Goal: Task Accomplishment & Management: Book appointment/travel/reservation

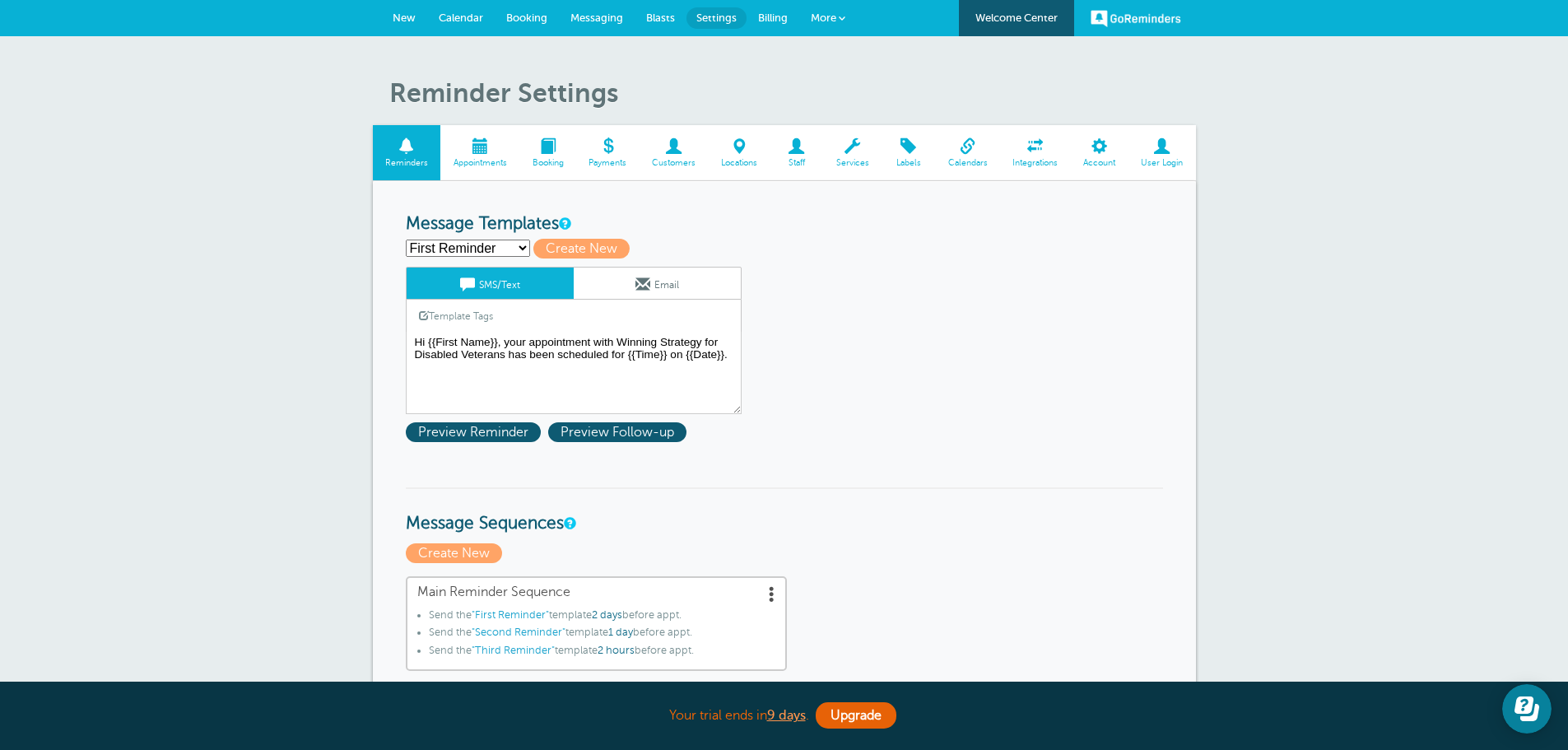
click at [450, 20] on span "Calendar" at bounding box center [461, 17] width 45 height 12
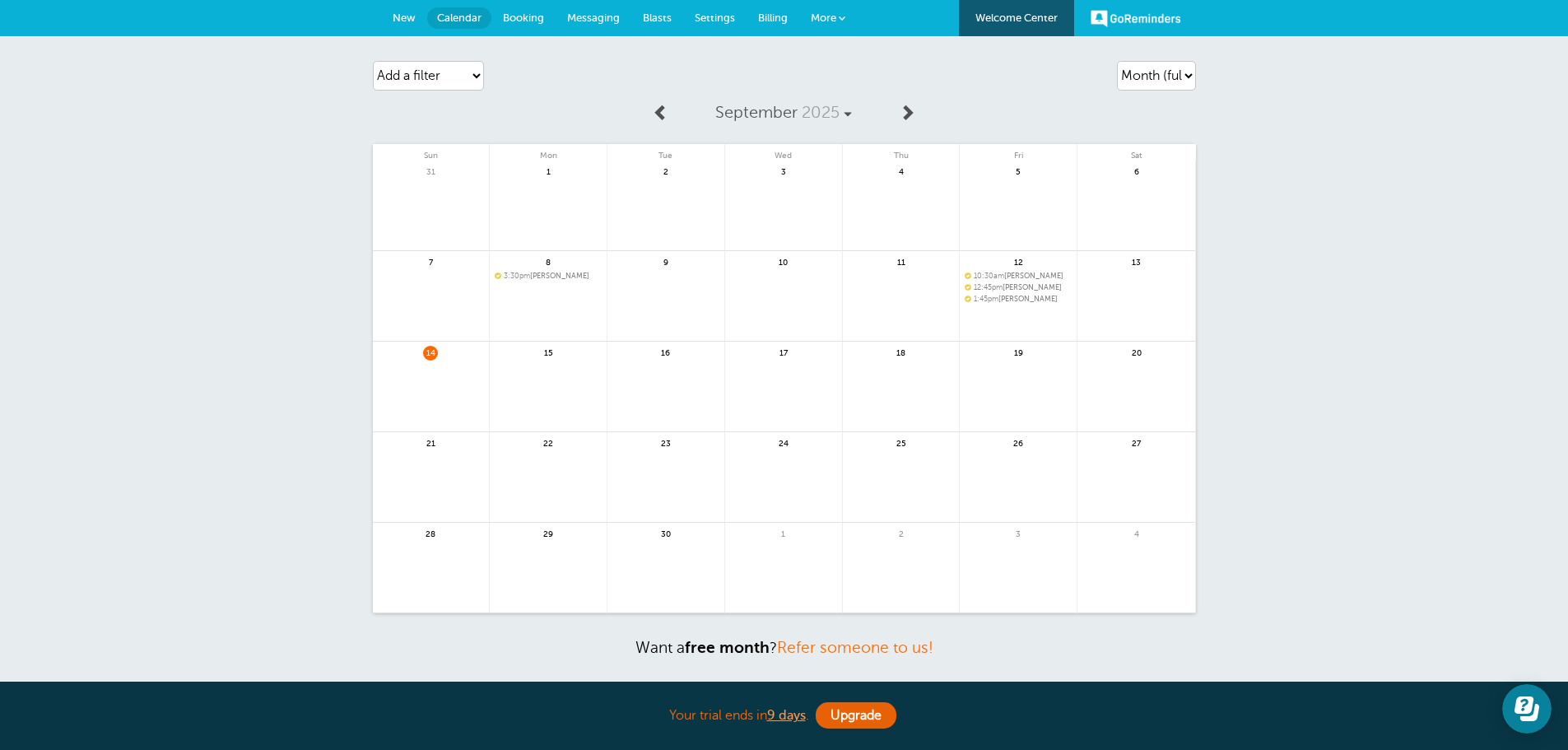
click at [600, 15] on span "Messaging" at bounding box center [593, 17] width 52 height 12
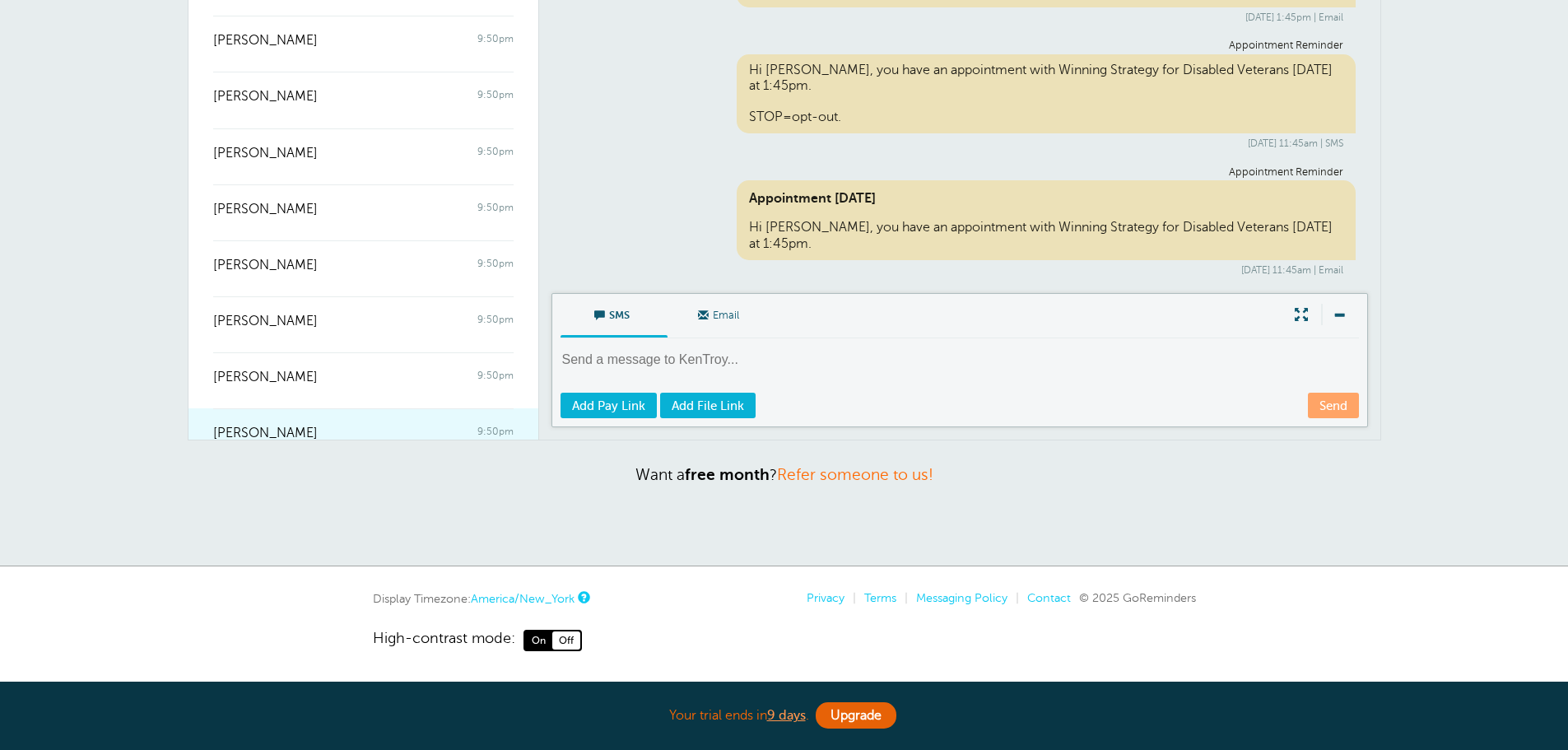
scroll to position [512, 0]
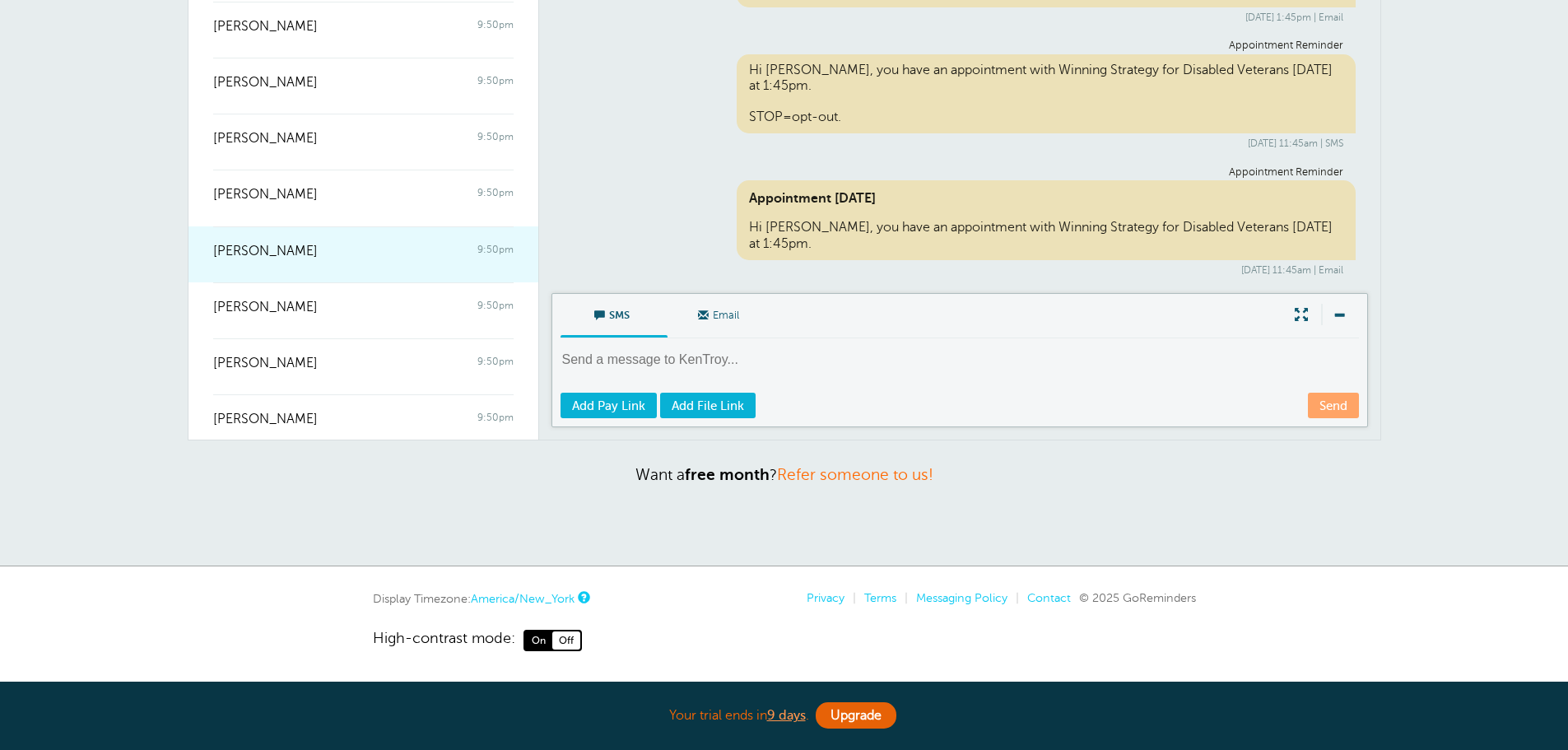
click at [385, 260] on div at bounding box center [363, 262] width 300 height 7
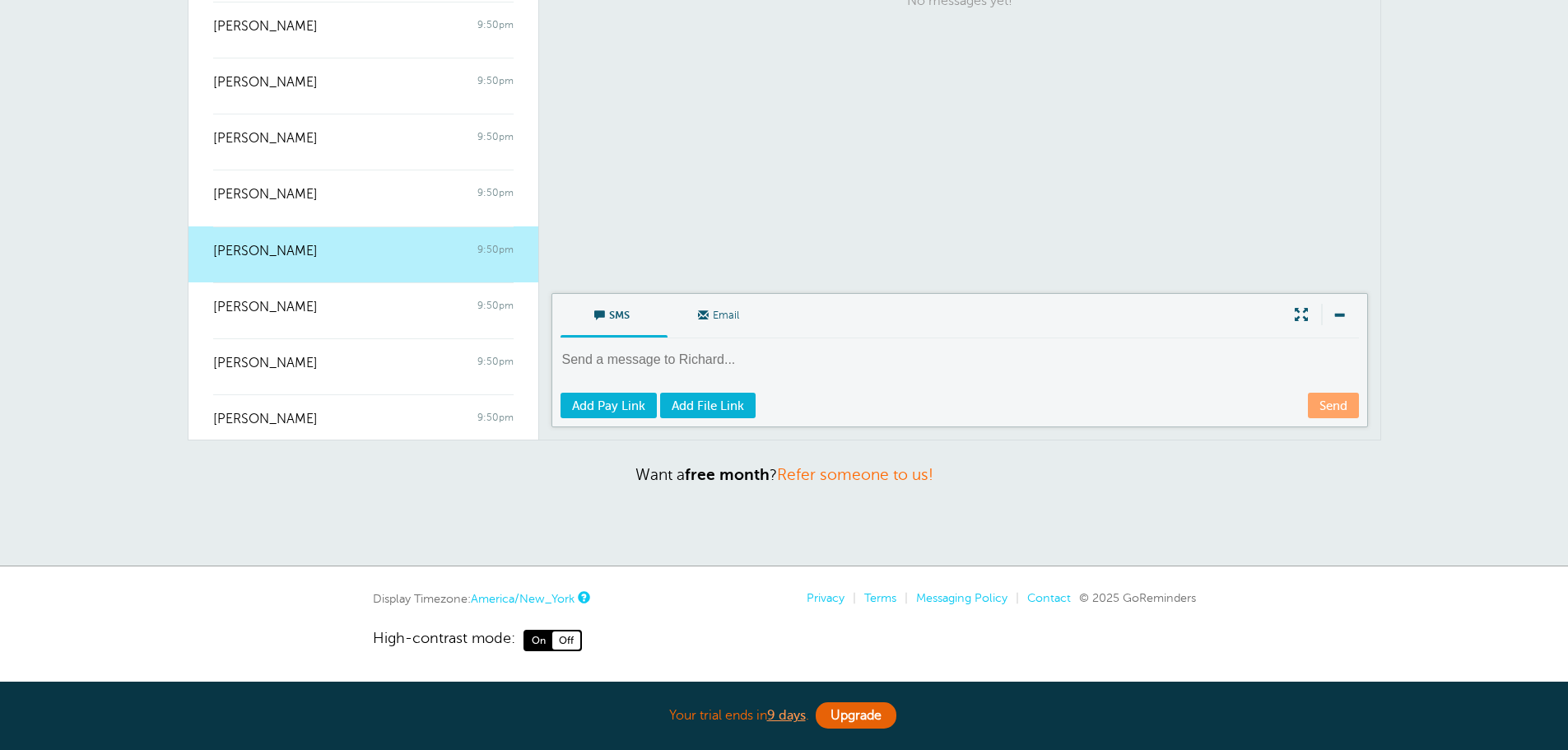
click at [379, 260] on div at bounding box center [363, 262] width 300 height 7
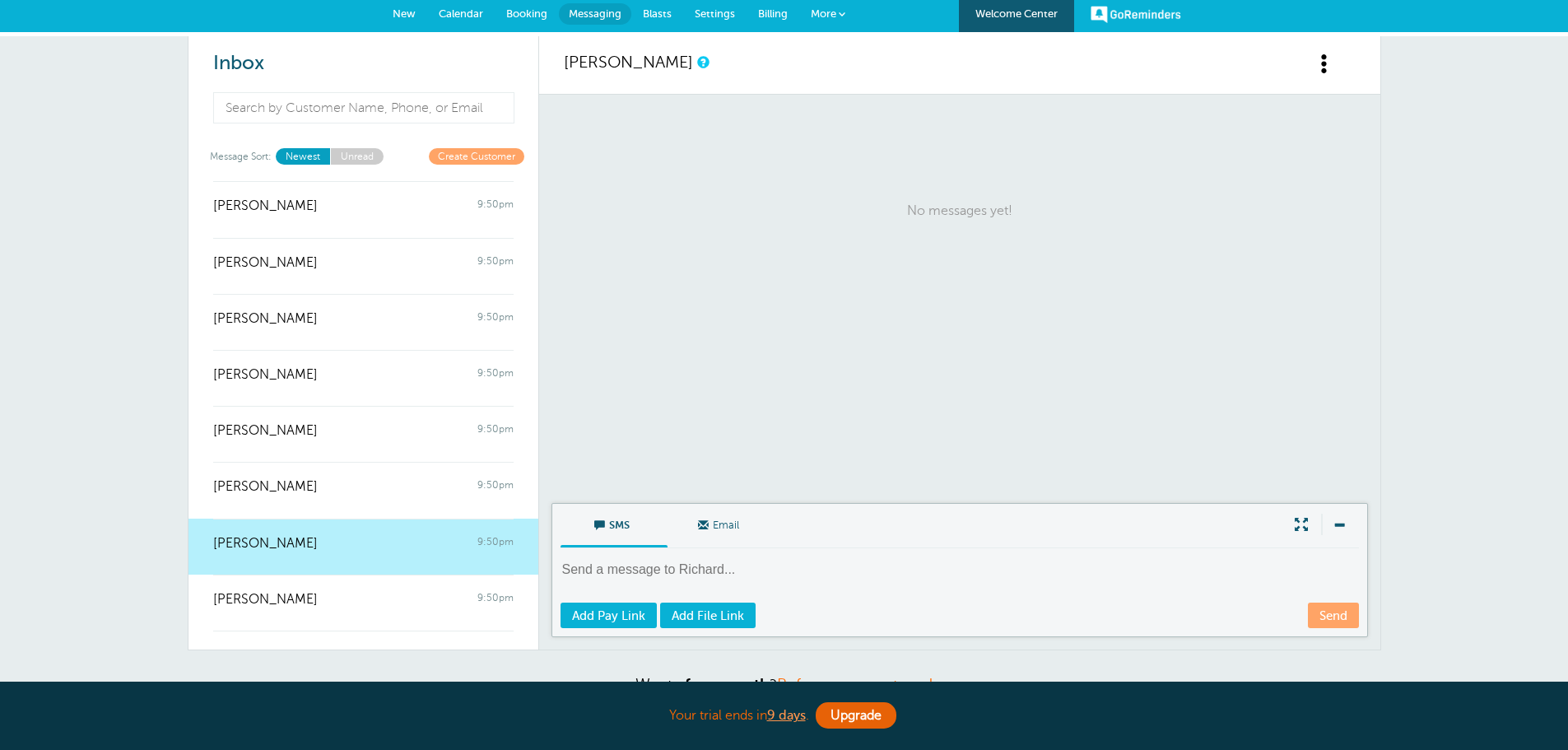
scroll to position [0, 0]
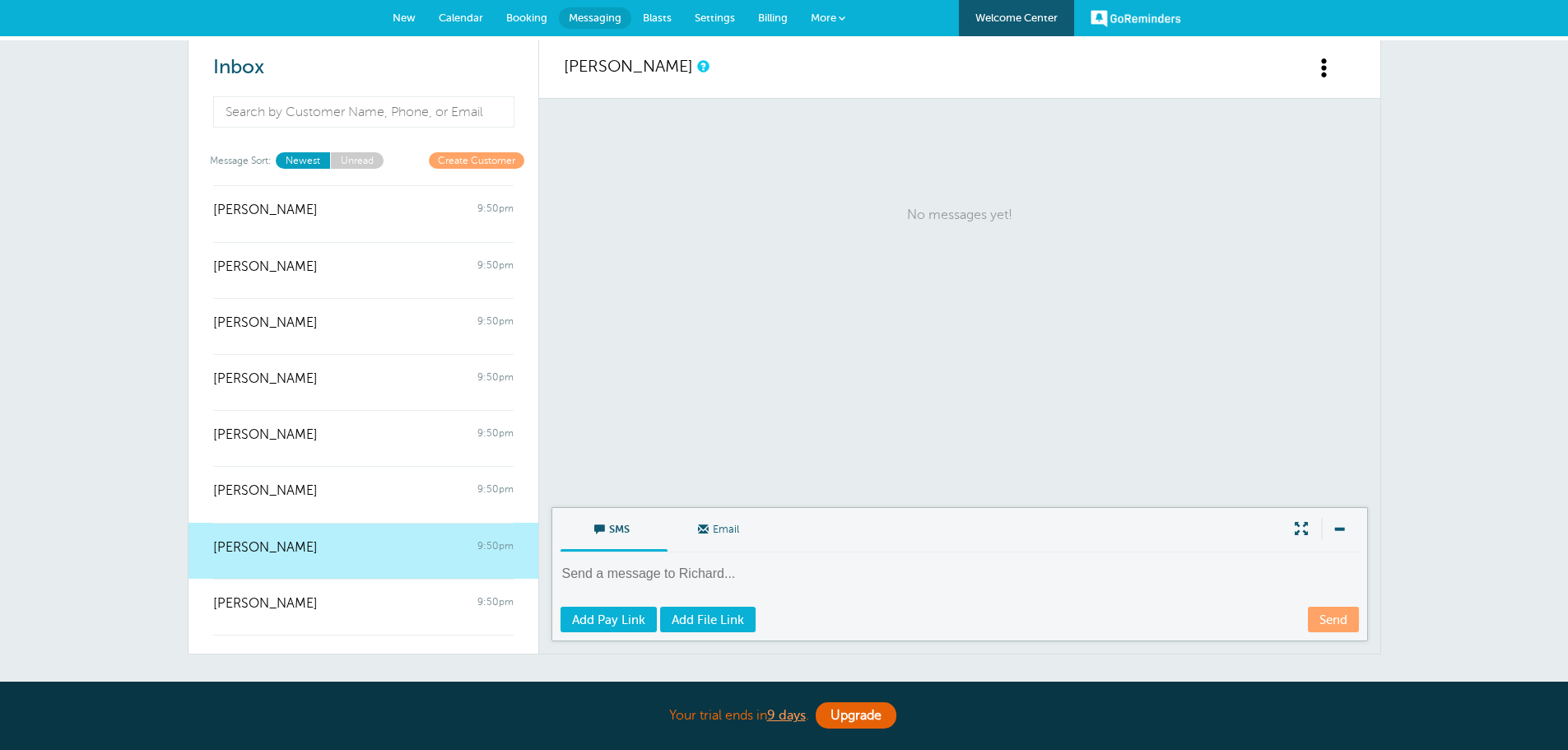
click at [258, 540] on span "Richard Smoron" at bounding box center [265, 548] width 105 height 15
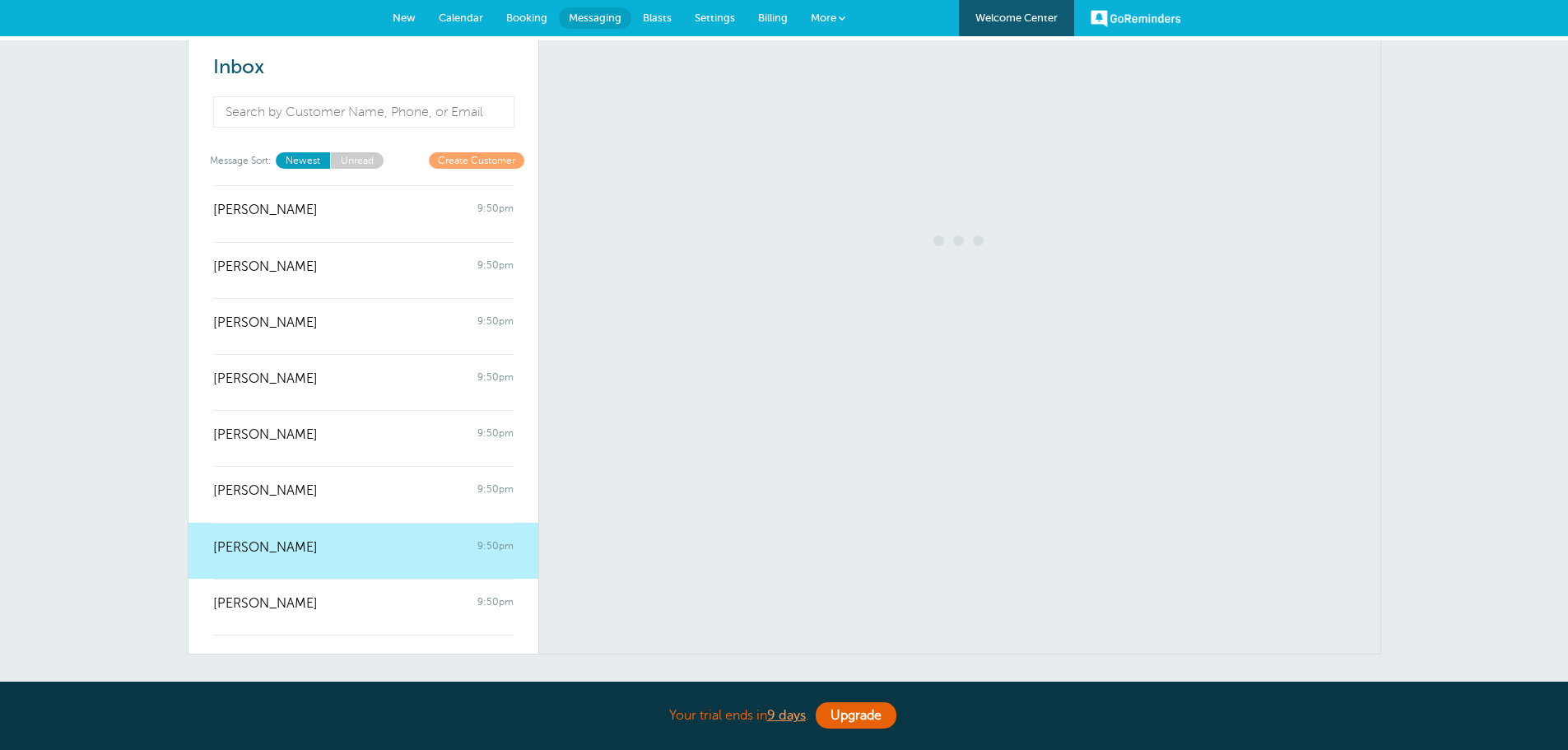
click at [258, 540] on span "Richard Smoron" at bounding box center [265, 548] width 105 height 15
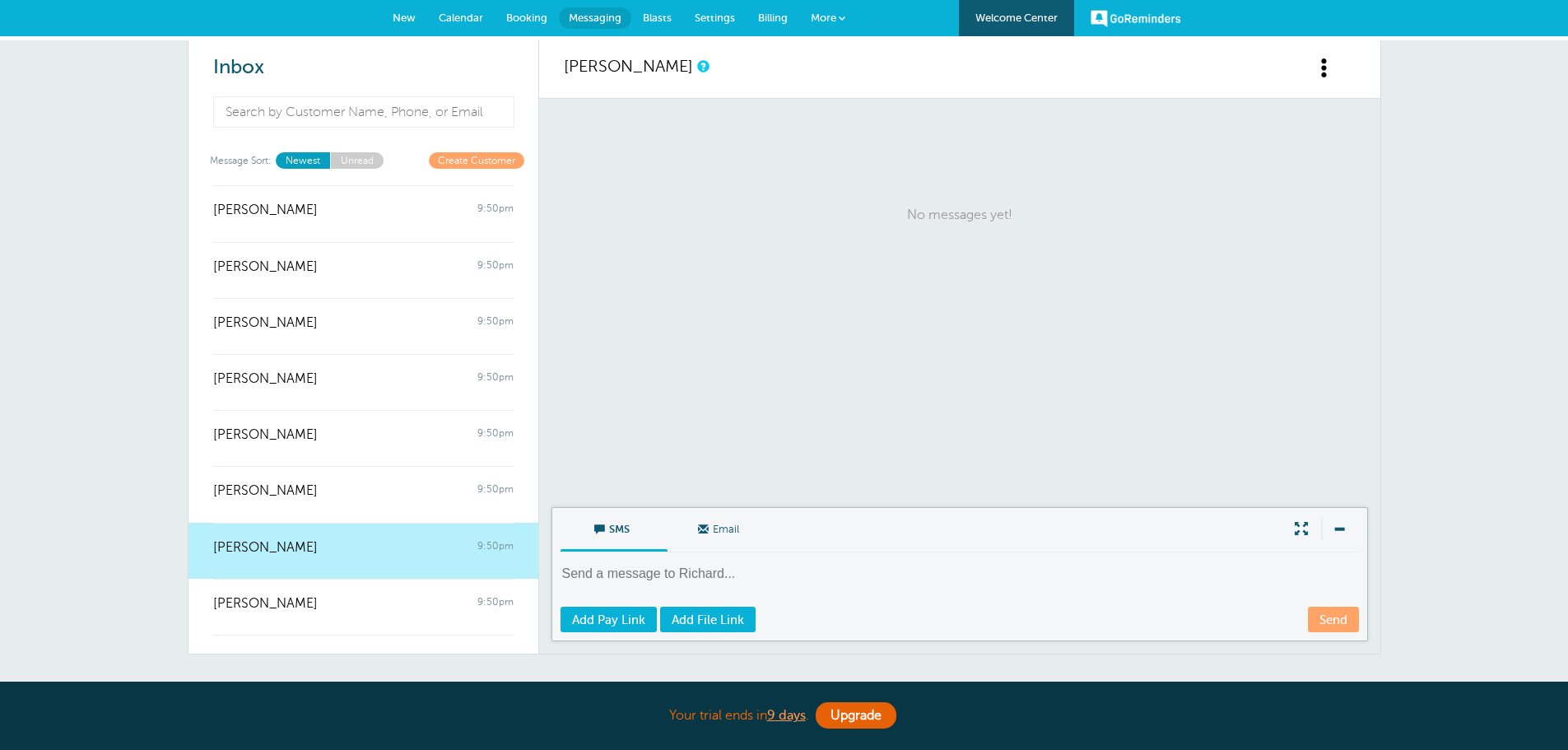
click at [1328, 68] on span at bounding box center [1325, 68] width 21 height 21
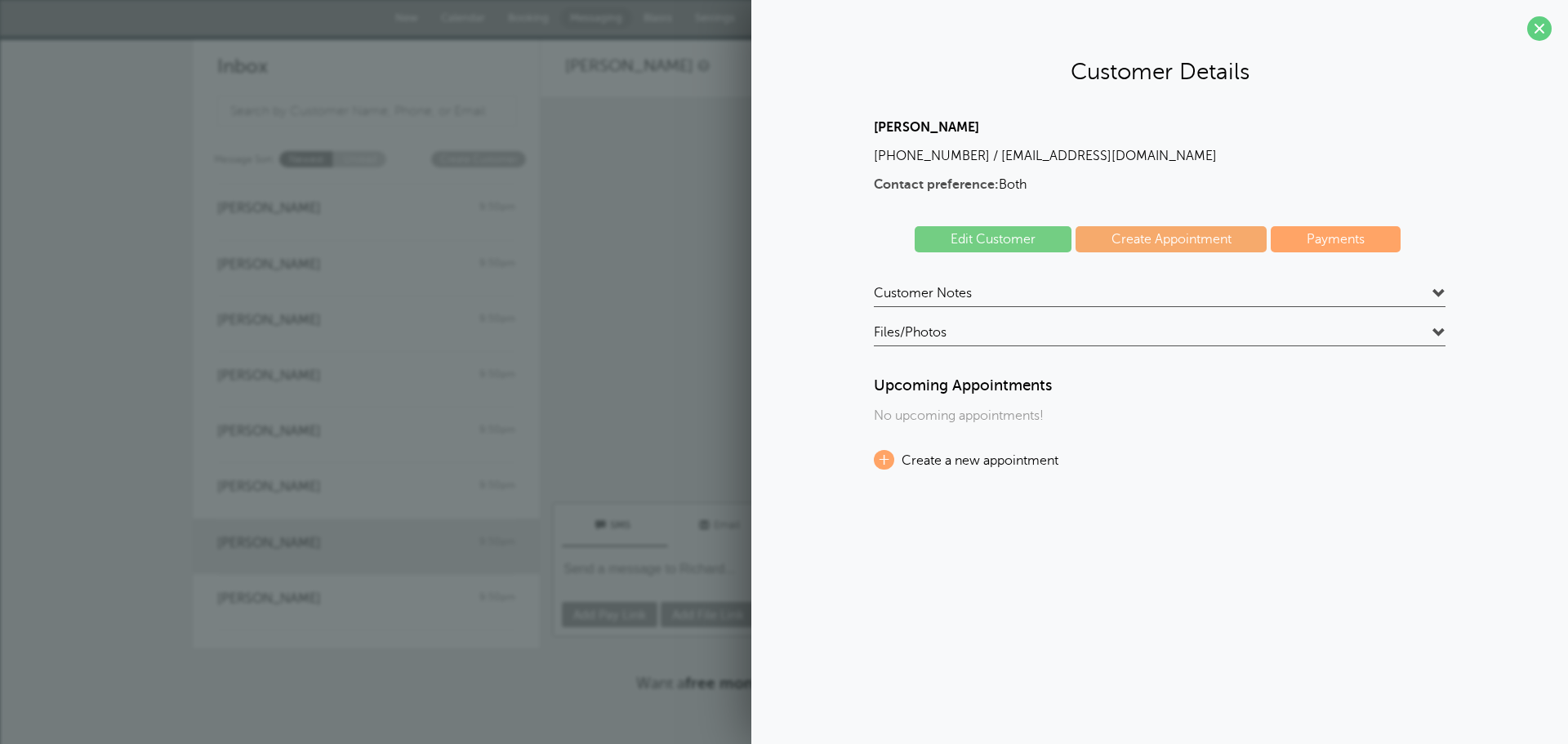
click at [949, 296] on span "Customer Notes" at bounding box center [923, 292] width 98 height 16
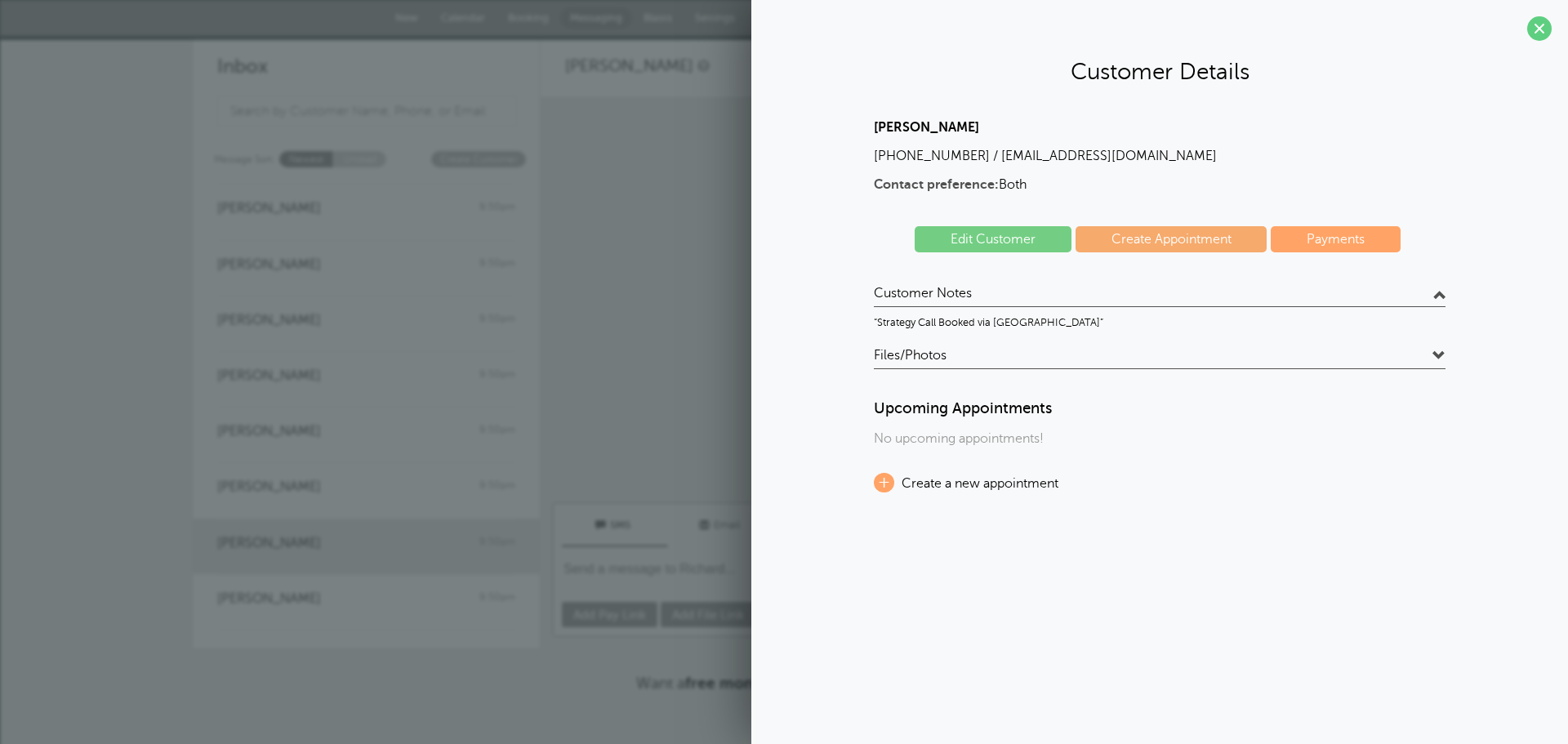
click at [1432, 292] on span at bounding box center [1439, 294] width 13 height 13
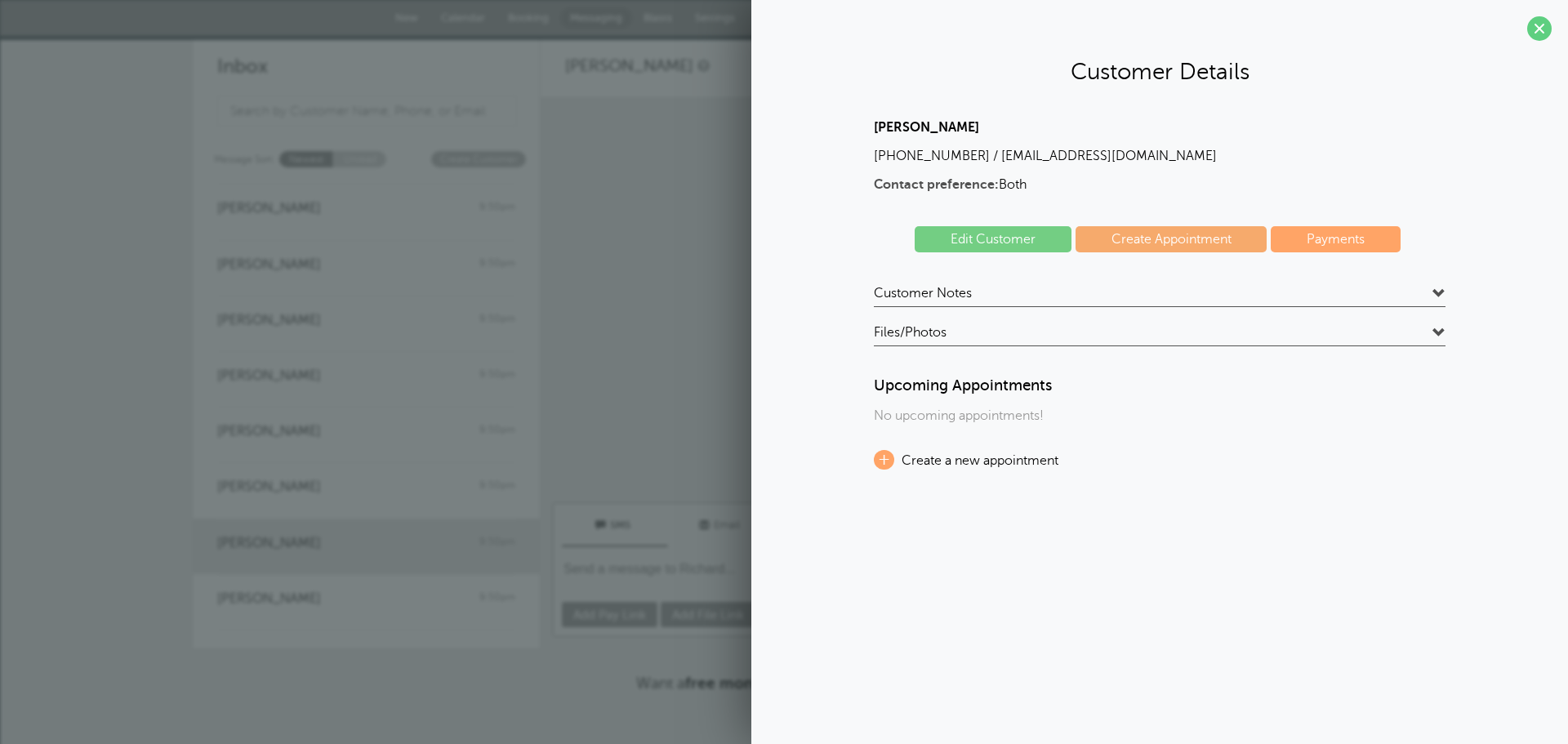
click at [1151, 585] on div "Customer Details Richard Smoron (808) 779-4109 / richardcsmoron@gmail.com Conta…" at bounding box center [1160, 372] width 817 height 744
click at [620, 300] on p "No messages yet!" at bounding box center [957, 213] width 785 height 198
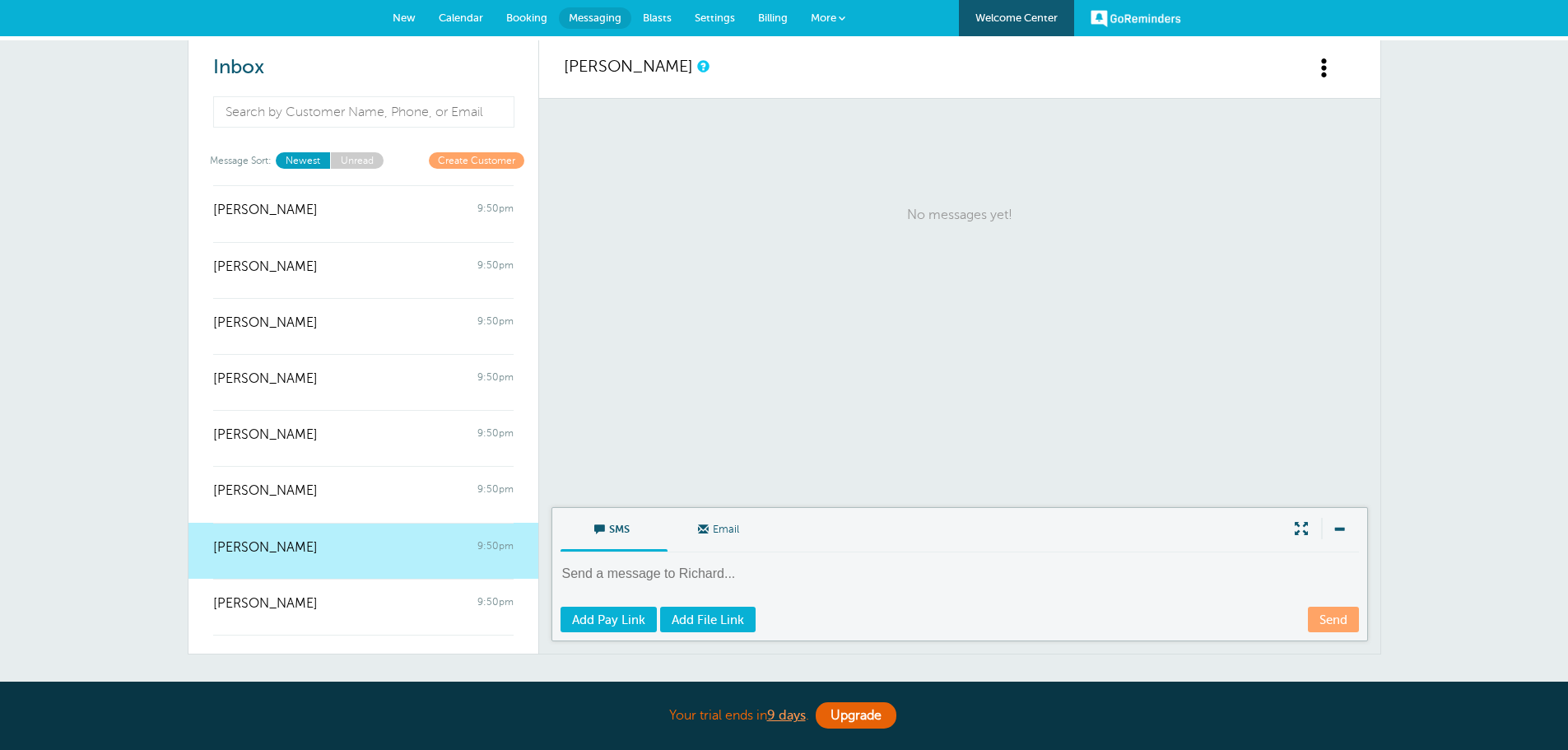
click at [408, 544] on div "Richard Smoron 9:50pm" at bounding box center [363, 539] width 300 height 33
click at [467, 16] on span "Calendar" at bounding box center [461, 17] width 45 height 12
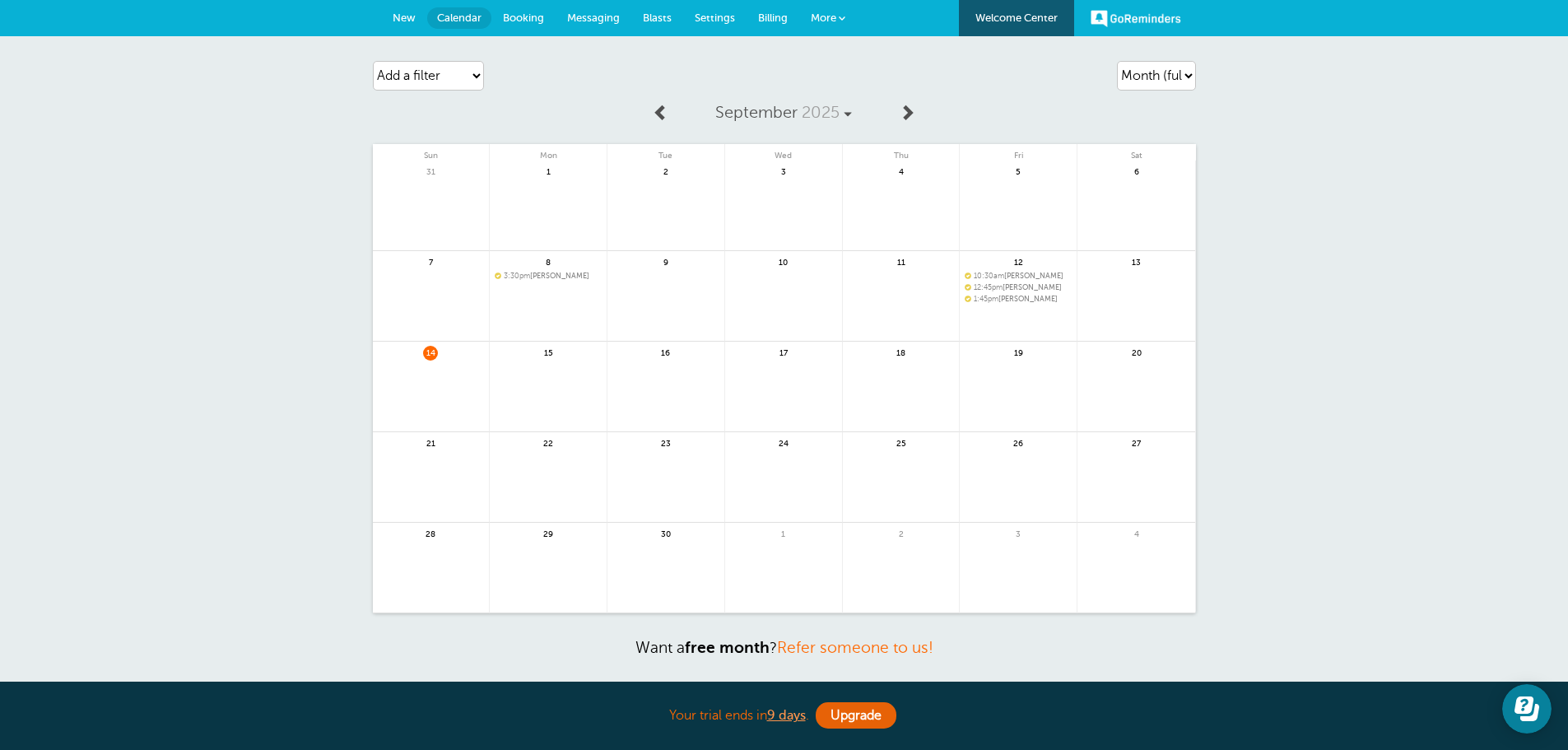
click at [391, 17] on link "New" at bounding box center [404, 18] width 47 height 36
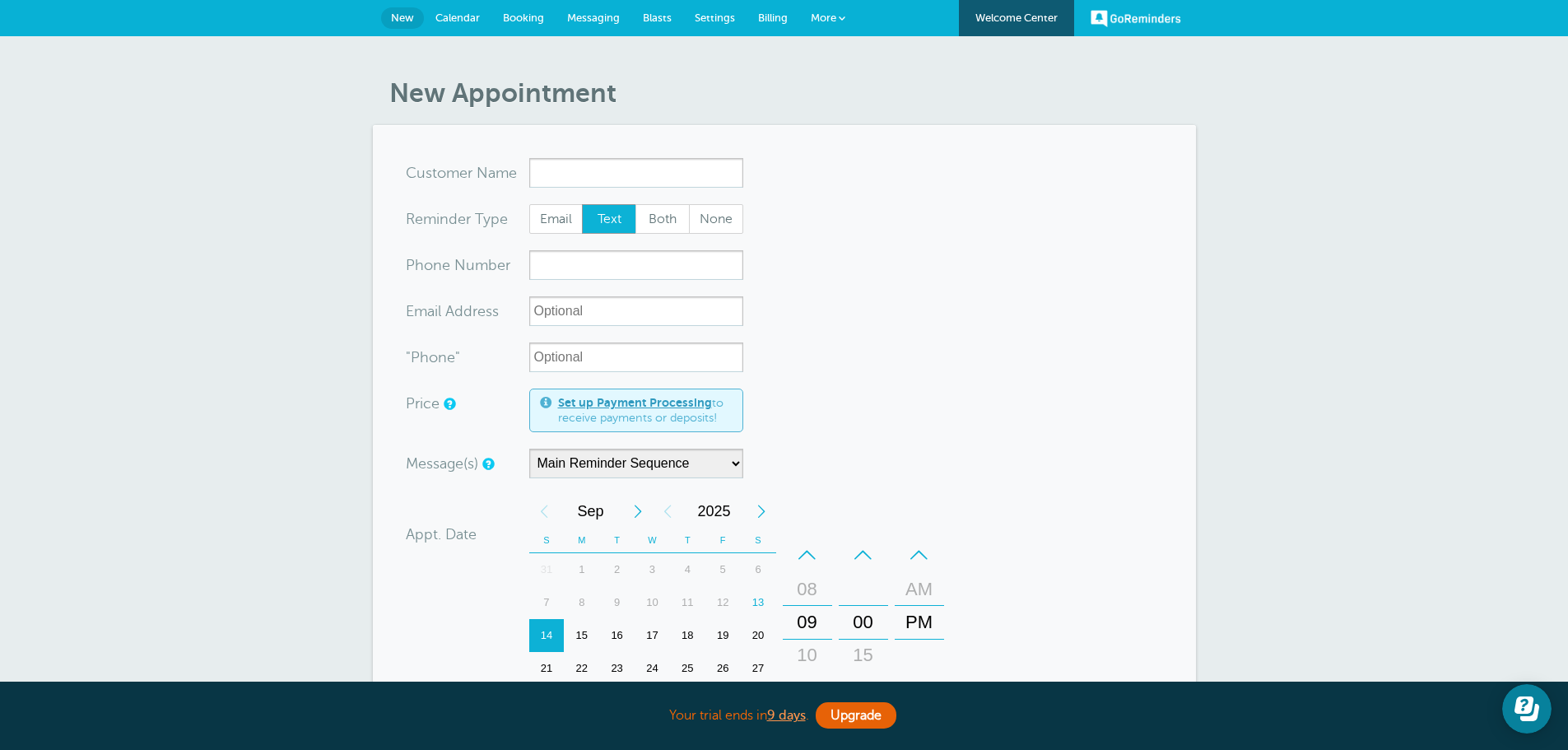
type input "a"
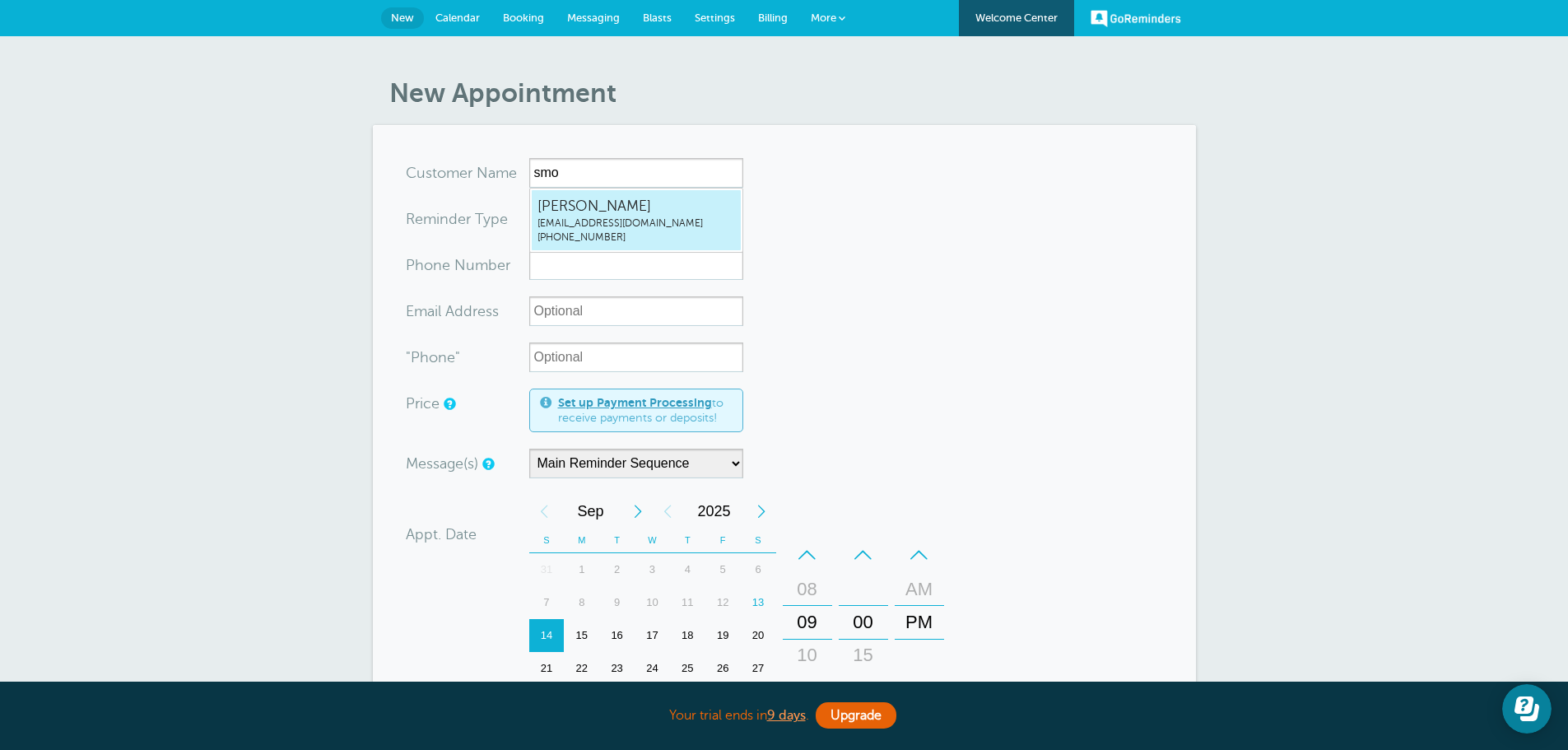
click at [648, 200] on span "[PERSON_NAME]" at bounding box center [637, 206] width 198 height 21
type input "[EMAIL_ADDRESS]"
type input "[PERSON_NAME]"
radio input "false"
radio input "true"
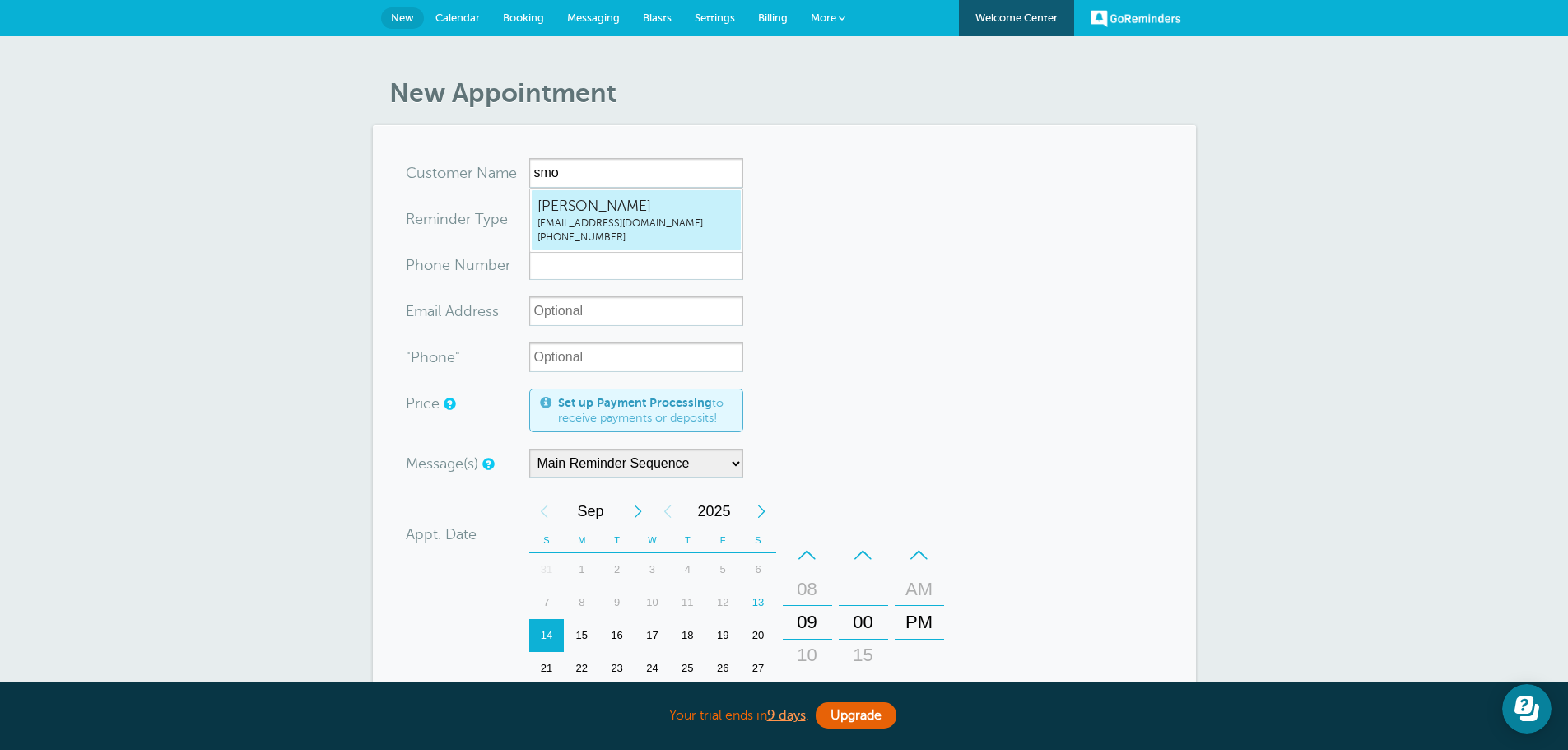
type input "[PHONE_NUMBER]"
type input "[EMAIL_ADDRESS][DOMAIN_NAME]"
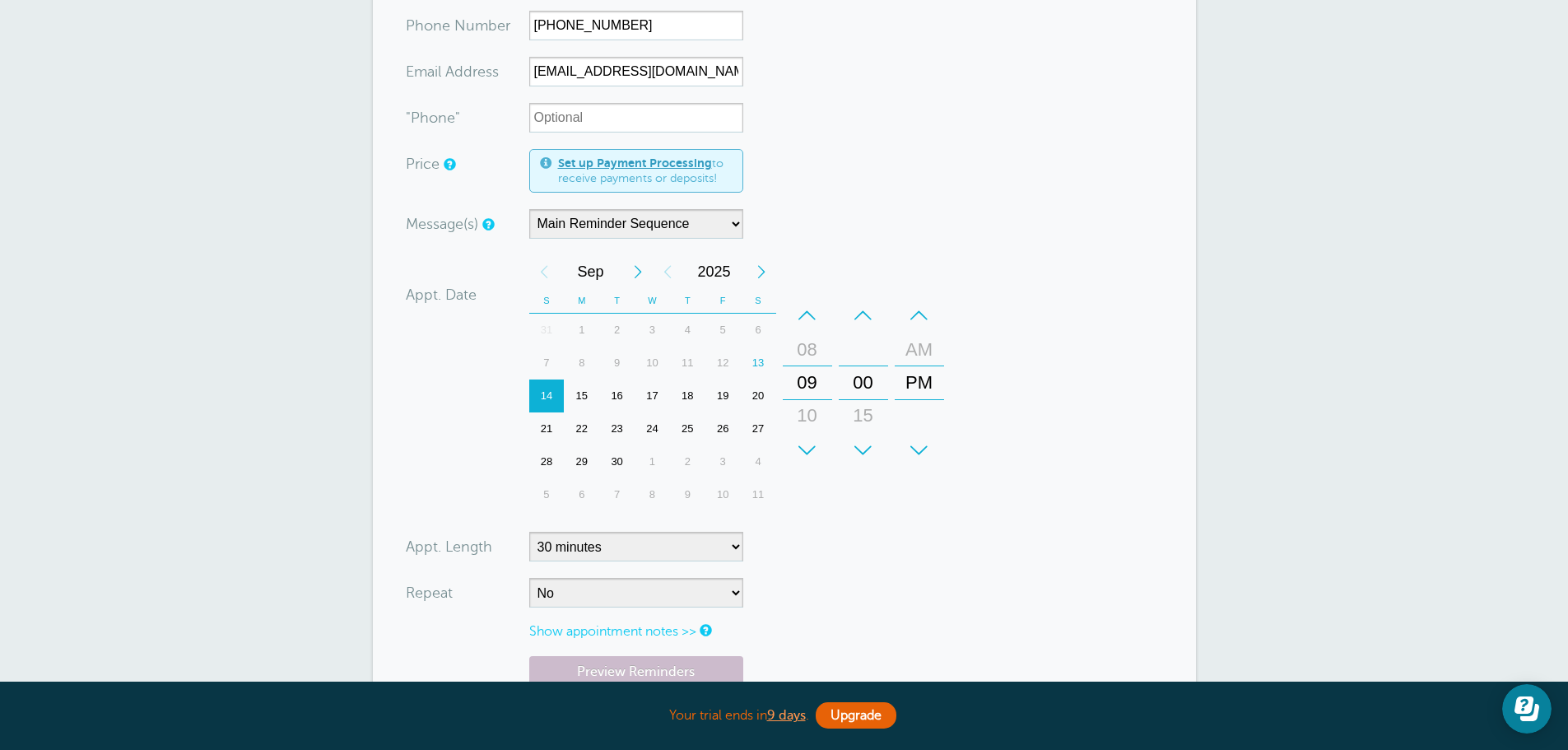
scroll to position [247, 0]
click at [689, 390] on div "18" at bounding box center [687, 394] width 35 height 33
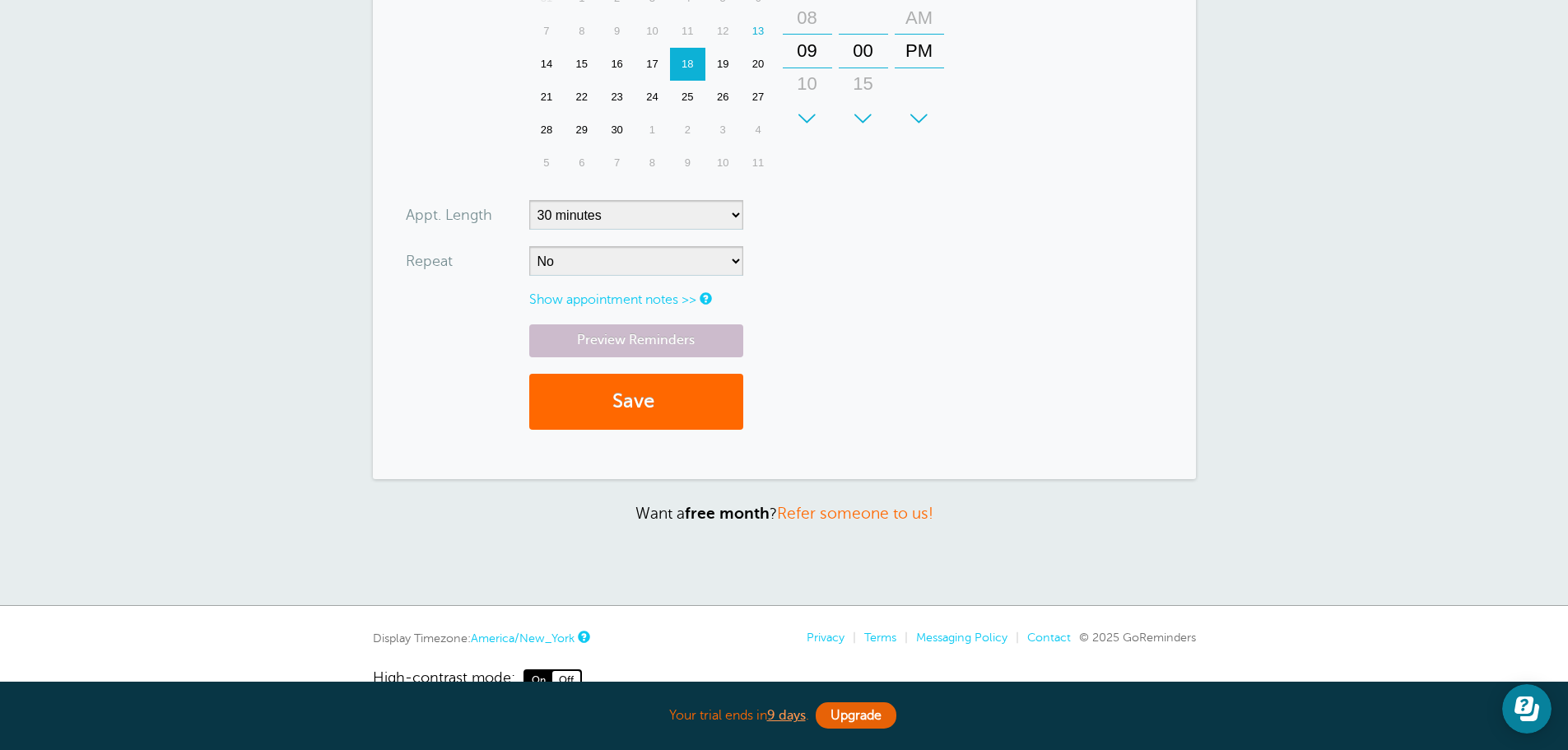
scroll to position [616, 0]
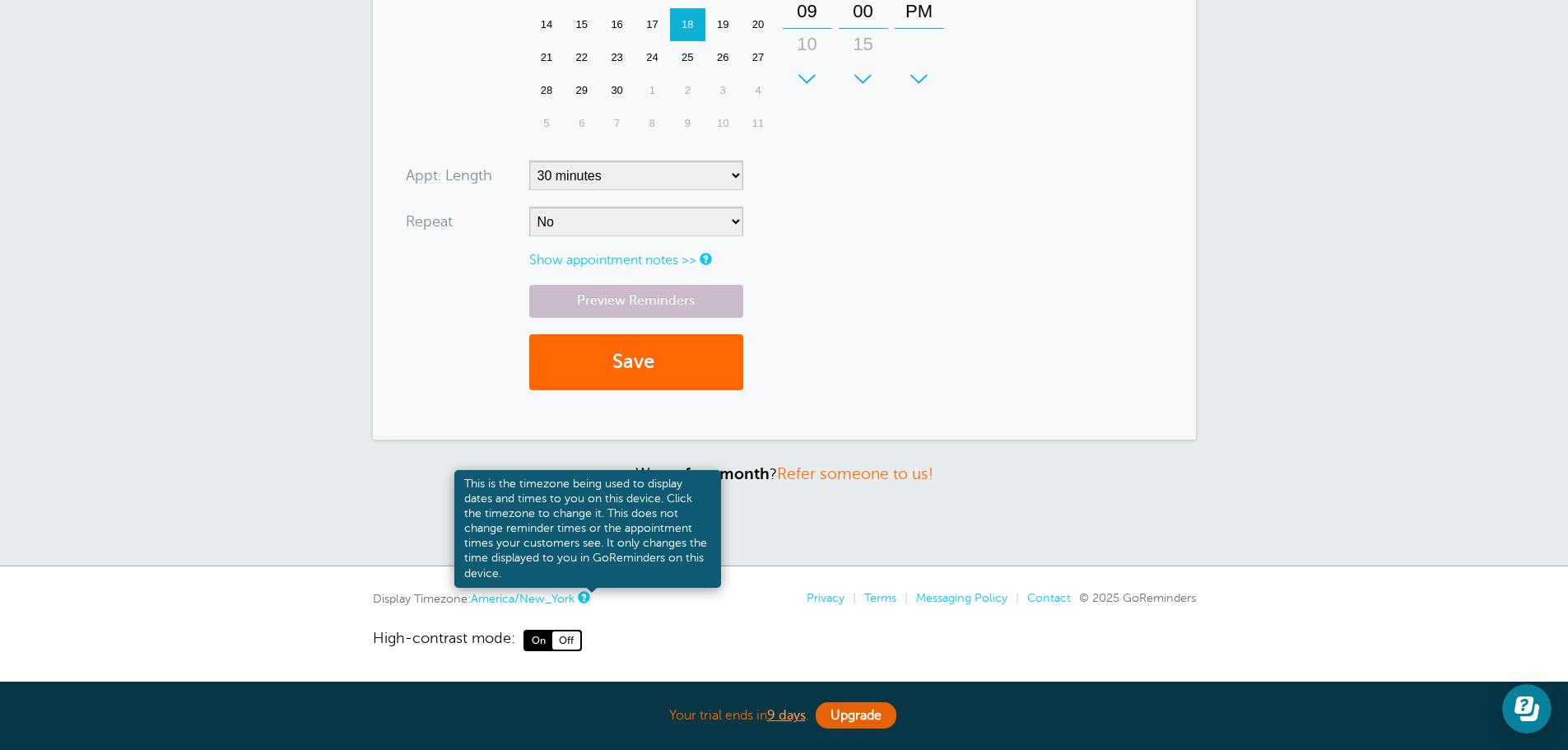
click at [583, 603] on link at bounding box center [583, 597] width 10 height 10
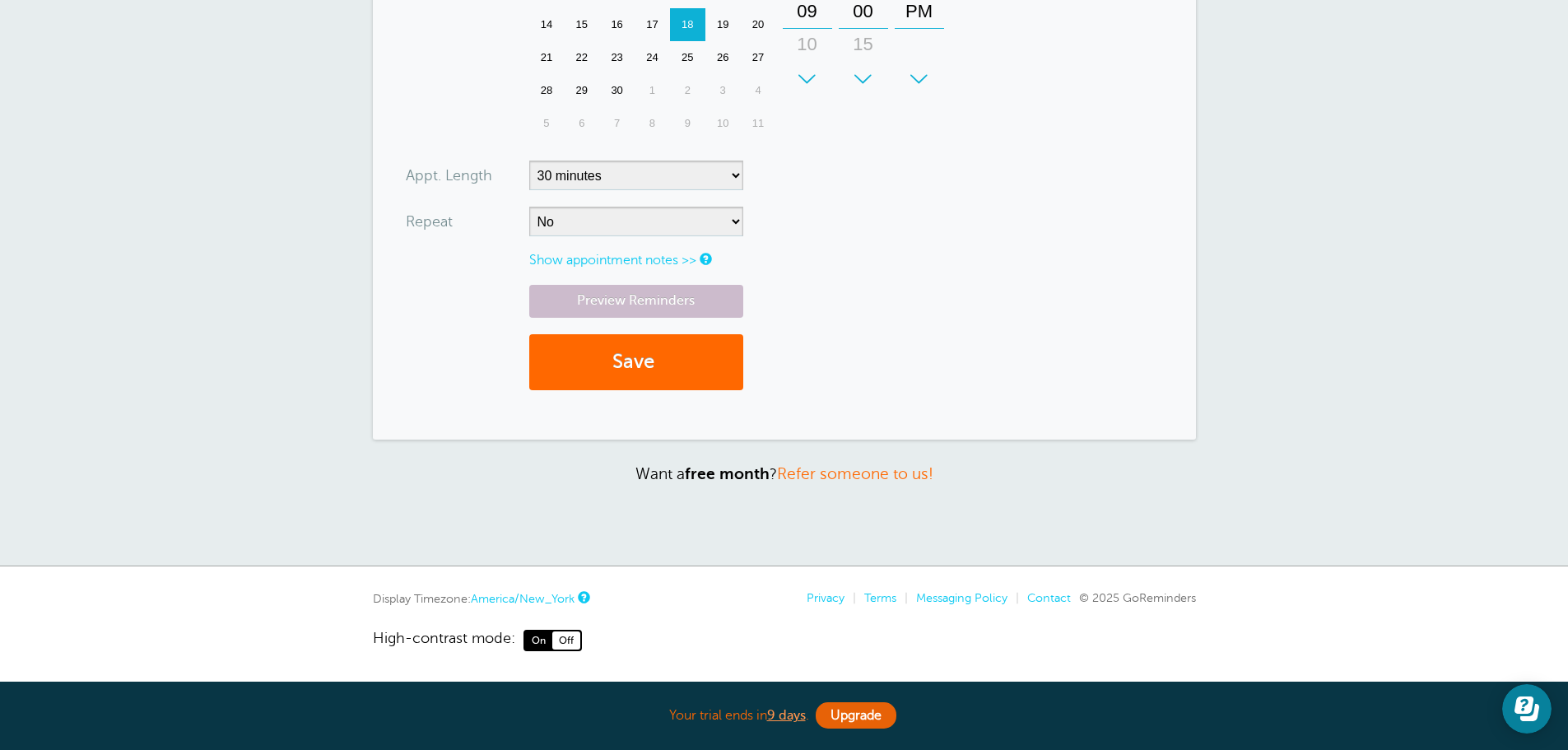
click at [561, 599] on link "America/New_York" at bounding box center [522, 599] width 104 height 13
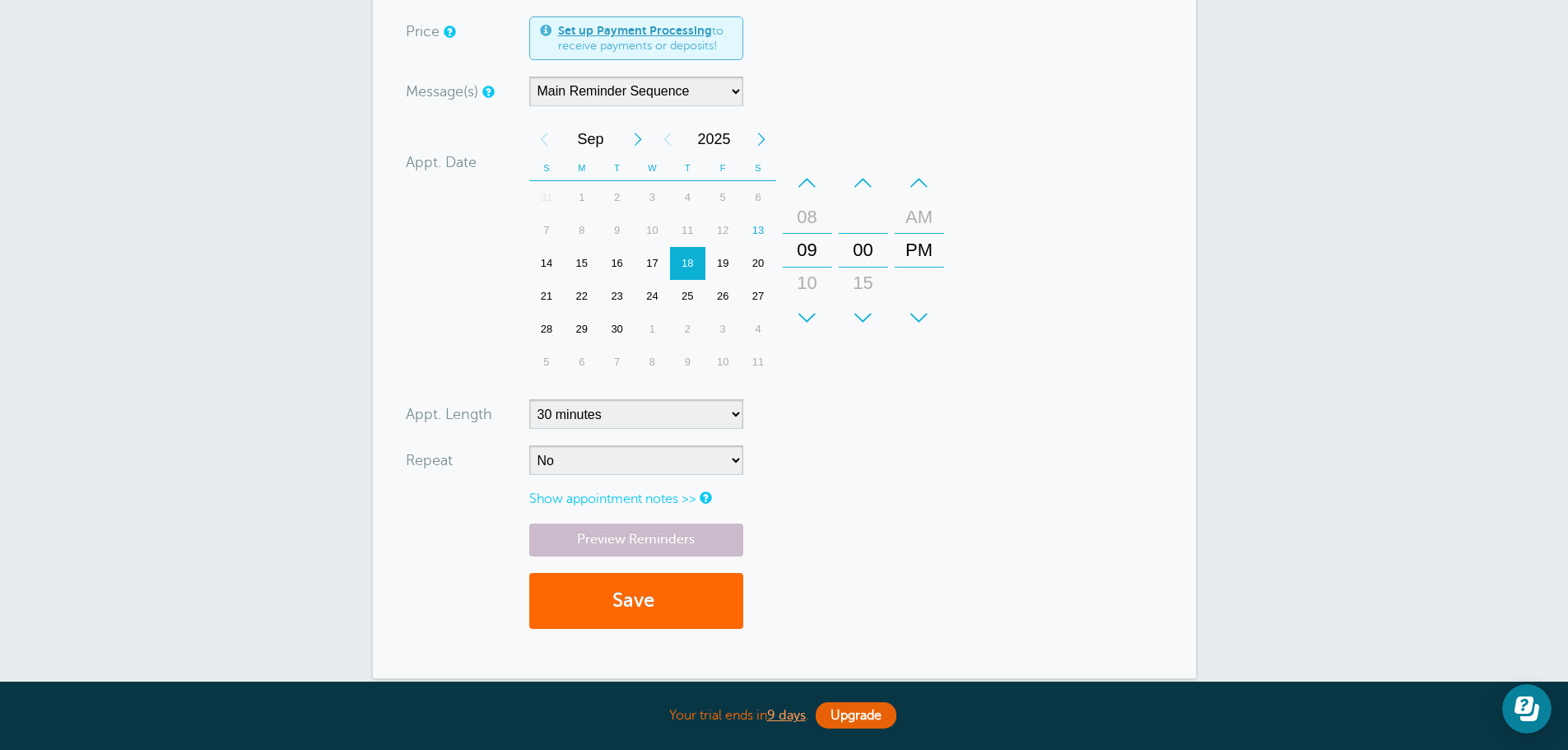
scroll to position [369, 0]
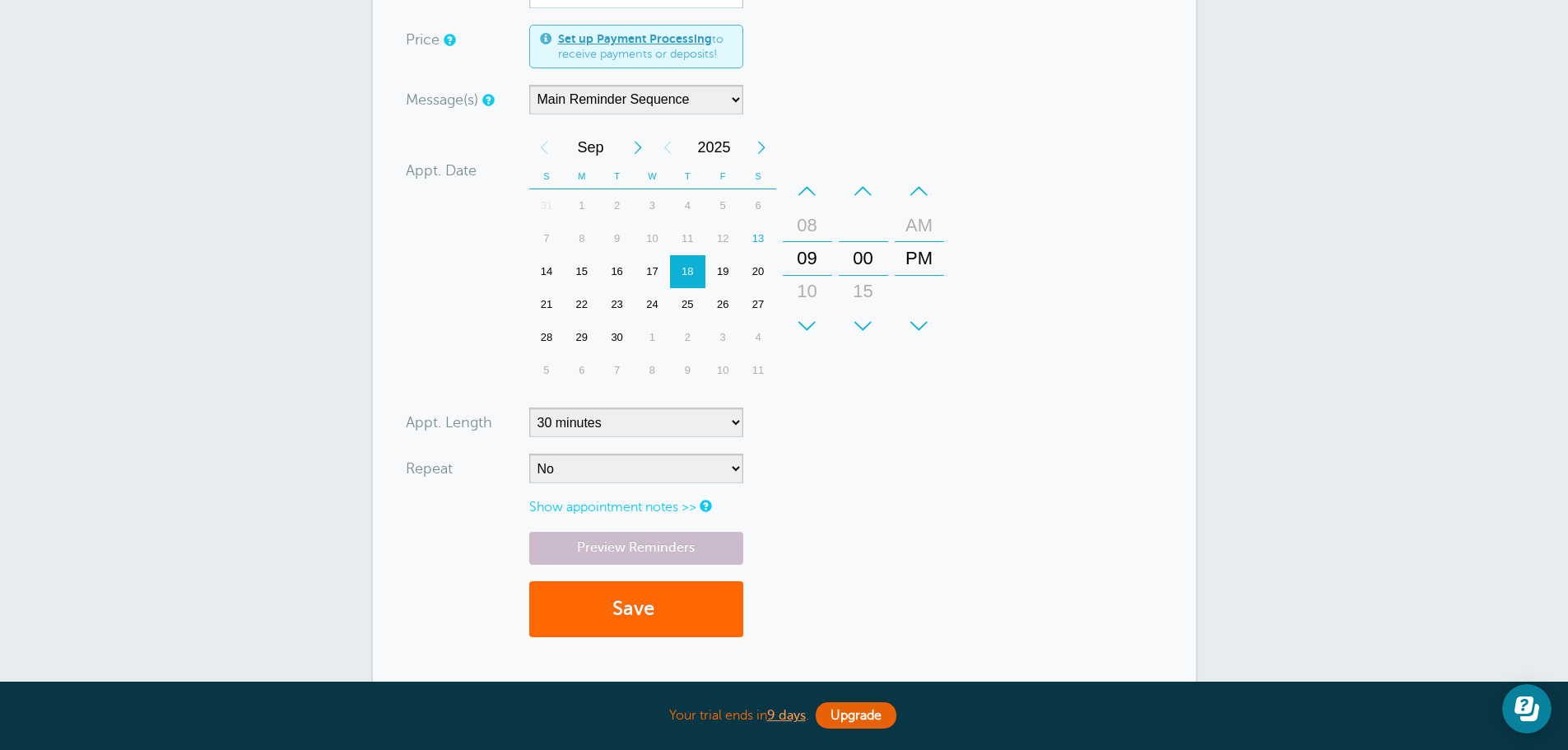
click at [804, 319] on div "+" at bounding box center [808, 326] width 49 height 33
click at [810, 189] on div "–" at bounding box center [808, 191] width 49 height 33
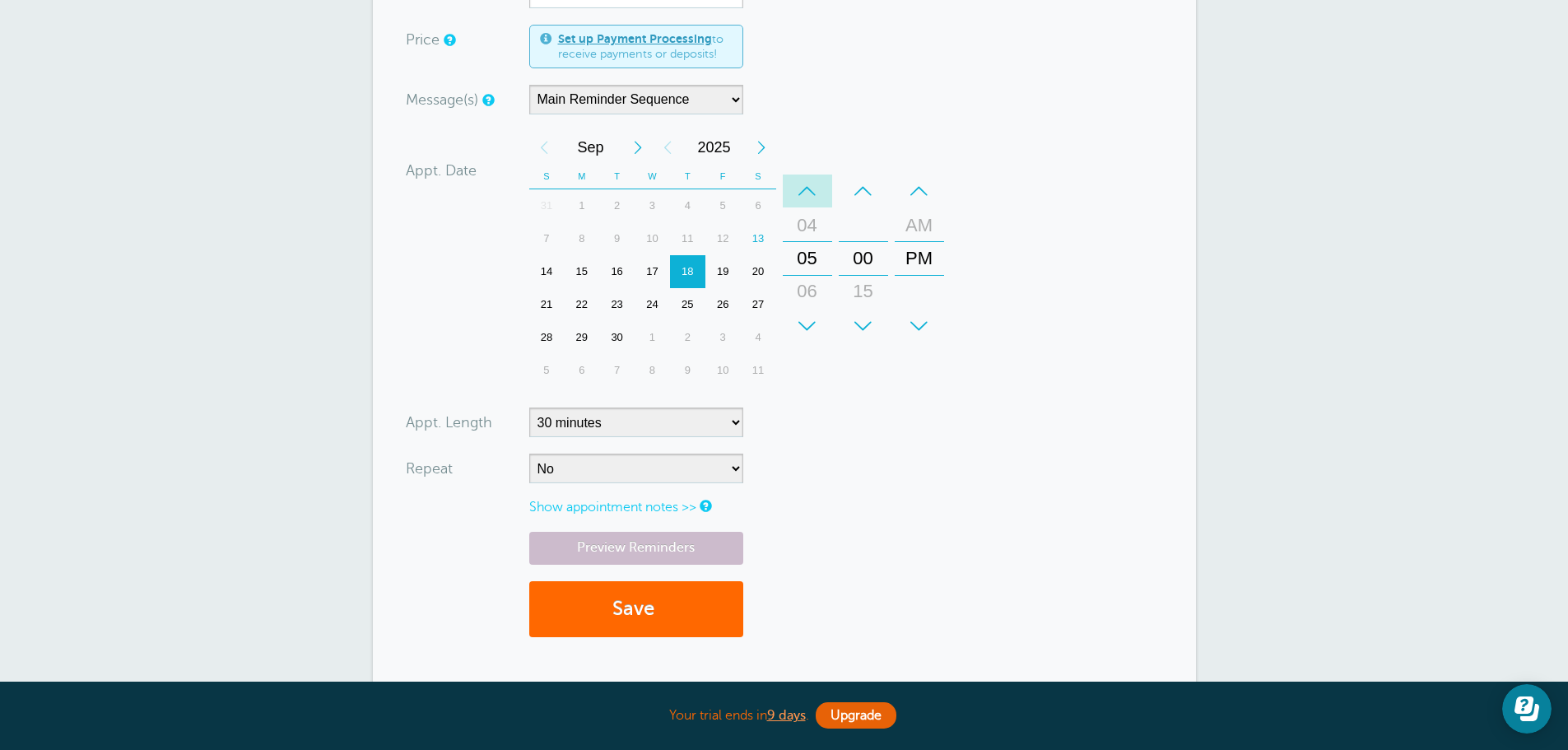
click at [810, 189] on div "–" at bounding box center [808, 191] width 49 height 33
click at [864, 304] on div "15" at bounding box center [864, 291] width 40 height 33
click at [857, 317] on div "+" at bounding box center [864, 326] width 49 height 33
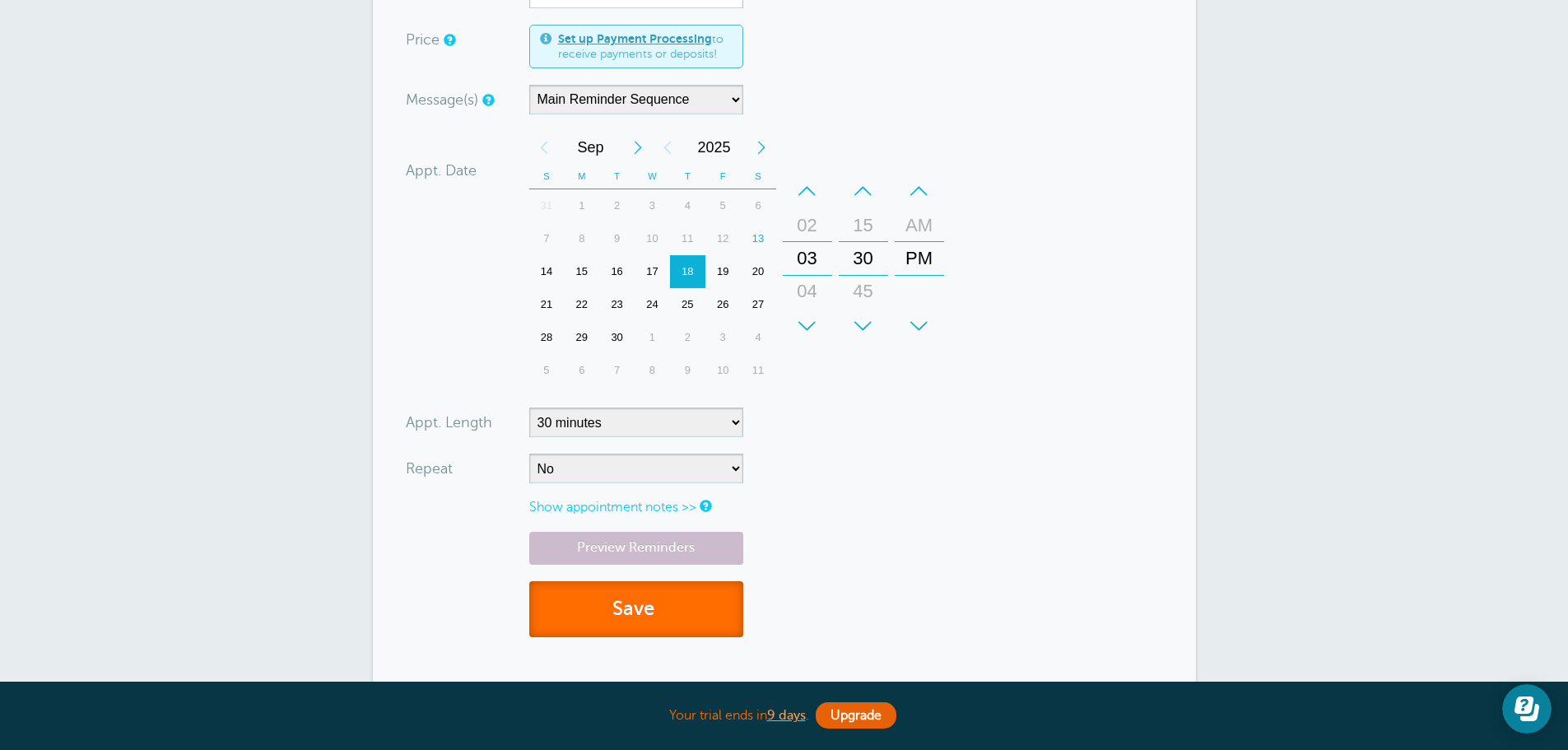
drag, startPoint x: 684, startPoint y: 609, endPoint x: 689, endPoint y: 588, distance: 21.6
click at [684, 609] on button "Save" at bounding box center [636, 609] width 214 height 57
